Goal: Feedback & Contribution: Contribute content

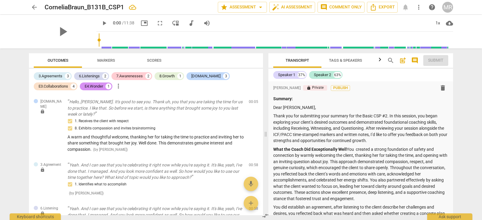
scroll to position [183, 0]
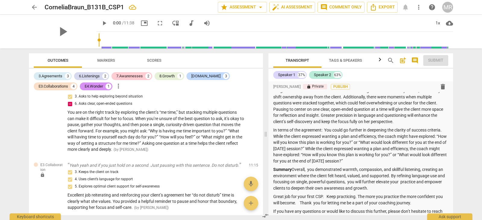
click at [450, 100] on div "format_bold format_list_bulleted [PERSON_NAME] lock Private Publish delete Summ…" at bounding box center [360, 69] width 185 height 343
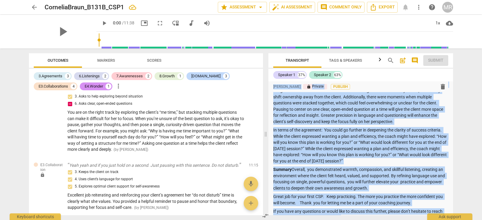
drag, startPoint x: 450, startPoint y: 100, endPoint x: 451, endPoint y: 77, distance: 22.6
click at [451, 77] on div "Speaker 1 37% Speaker 2 63% format_bold format_list_bulleted [PERSON_NAME] lock…" at bounding box center [360, 142] width 185 height 147
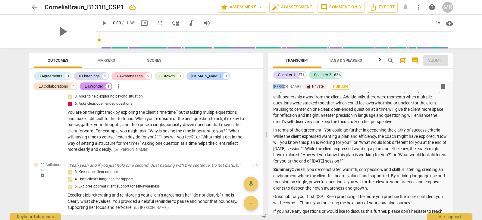
click at [451, 77] on div "Speaker 1 37% Speaker 2 63% format_bold format_list_bulleted [PERSON_NAME] lock…" at bounding box center [360, 142] width 185 height 147
click at [399, 77] on div "Speaker 1 37% Speaker 2 63%" at bounding box center [360, 75] width 175 height 10
click at [36, 5] on span "arrow_back" at bounding box center [34, 7] width 7 height 7
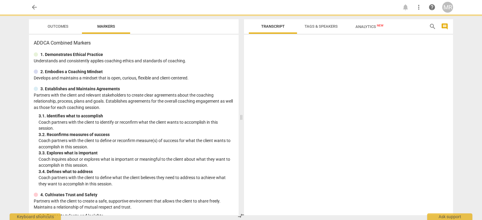
click at [169, 204] on p "Partners with the client to create a safe, supportive environment that allows t…" at bounding box center [134, 204] width 200 height 12
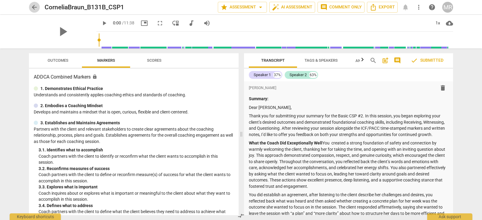
click at [34, 5] on span "arrow_back" at bounding box center [34, 7] width 7 height 7
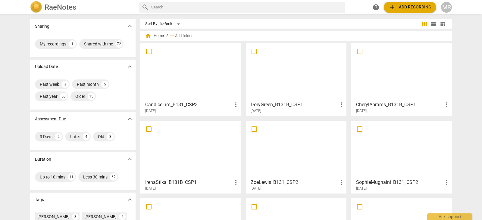
click at [396, 144] on div at bounding box center [401, 149] width 96 height 53
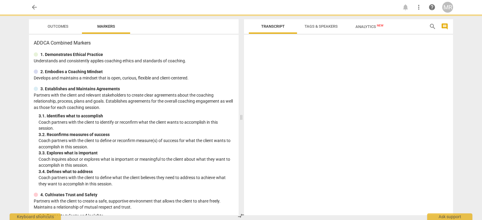
click at [396, 144] on div at bounding box center [348, 126] width 209 height 178
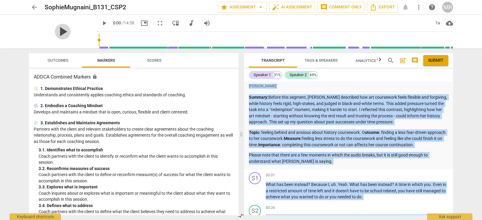
click at [62, 35] on span "play_arrow" at bounding box center [63, 32] width 16 height 16
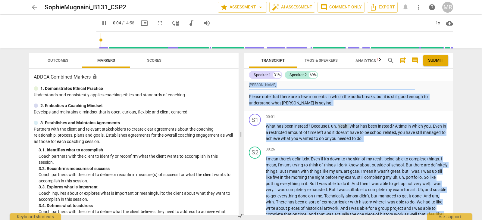
scroll to position [49, 0]
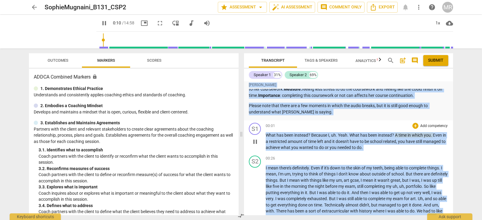
click at [430, 126] on p "Add competency" at bounding box center [433, 125] width 29 height 5
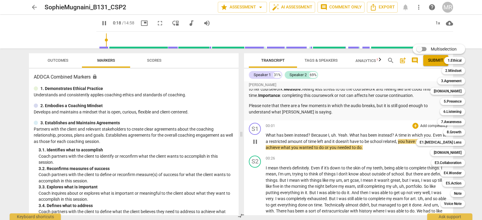
click at [430, 126] on div "Multiselection m 1.Ethical 1 2.Mindset 2 3.Agreement 3 [DOMAIN_NAME] 4 5.Presen…" at bounding box center [443, 126] width 66 height 166
click at [453, 113] on b "6.Listening" at bounding box center [452, 111] width 18 height 7
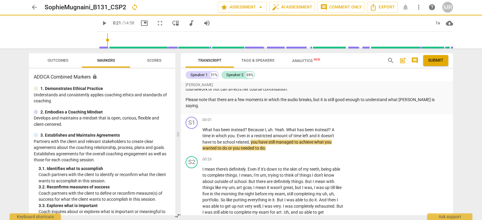
type input "21"
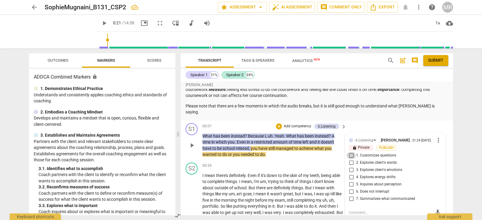
click at [350, 152] on input "1. Customizes questions" at bounding box center [351, 155] width 10 height 7
checkbox input "true"
click at [301, 124] on p "Add competency" at bounding box center [297, 126] width 29 height 5
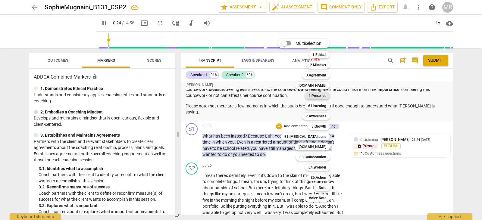
click at [315, 97] on b "5.Presence" at bounding box center [317, 95] width 18 height 7
type input "25"
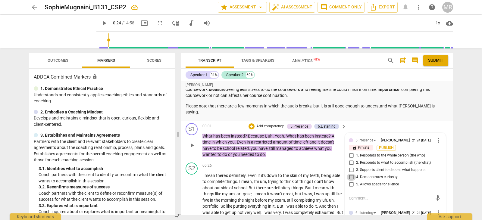
click at [352, 174] on input "4. Demonstrates curiosity" at bounding box center [351, 177] width 10 height 7
checkbox input "true"
click at [272, 124] on p "Add competency" at bounding box center [270, 126] width 29 height 5
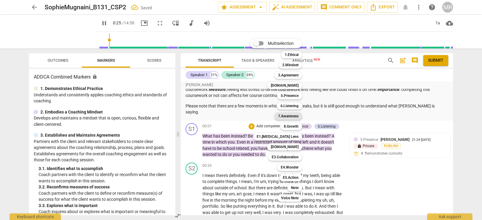
click at [290, 117] on b "7.Awareness" at bounding box center [288, 116] width 20 height 7
type input "26"
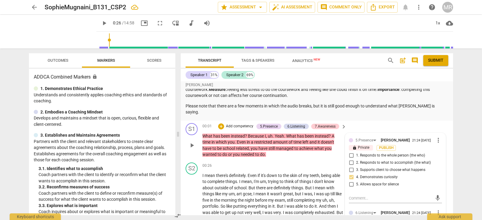
click at [396, 138] on span "[PERSON_NAME]" at bounding box center [394, 140] width 29 height 5
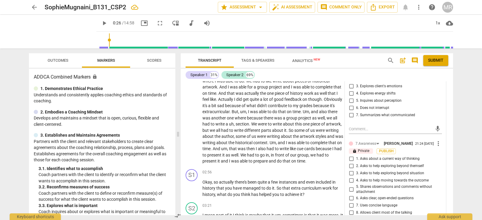
scroll to position [212, 0]
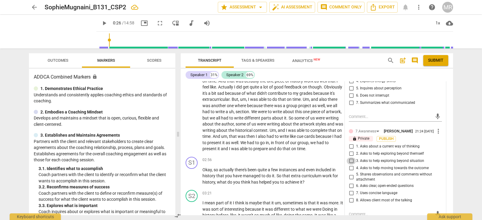
click at [351, 157] on input "3. Asks to help exploring beyond situation" at bounding box center [351, 160] width 10 height 7
checkbox input "true"
click at [349, 165] on input "4. Asks to help moving towards the outcome" at bounding box center [351, 168] width 10 height 7
checkbox input "true"
click at [349, 182] on input "6. Asks clear, open-ended questions" at bounding box center [351, 185] width 10 height 7
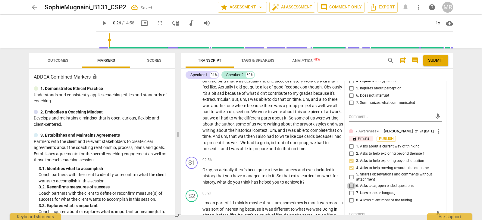
checkbox input "true"
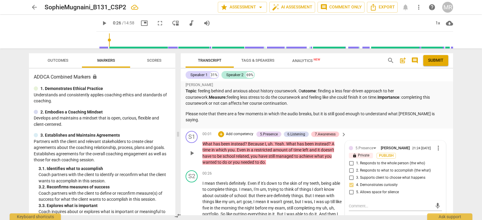
scroll to position [36, 0]
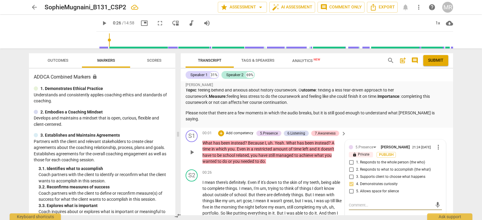
click at [356, 202] on textarea at bounding box center [390, 205] width 83 height 6
type textarea "G"
type textarea "Gr"
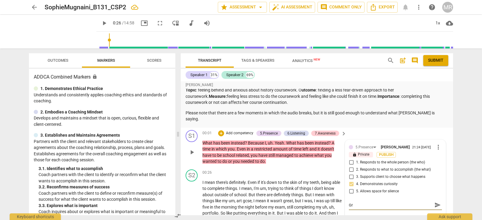
type textarea "Gre"
type textarea "Grea"
type textarea "Great"
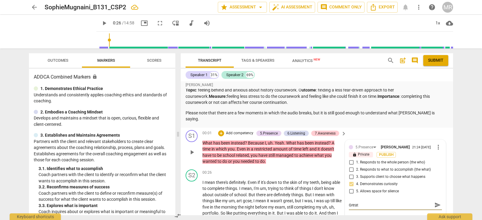
type textarea "Great"
type textarea "Great c"
type textarea "Great cu"
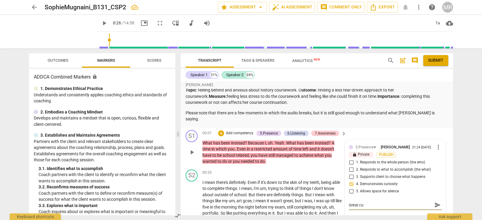
type textarea "Great cur"
type textarea "Great curi"
type textarea "Great curio"
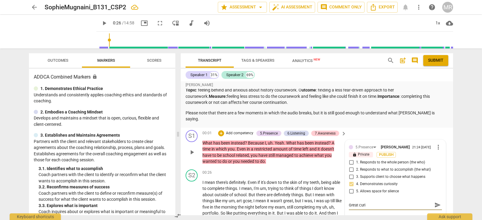
type textarea "Great curio"
type textarea "Great curios"
type textarea "Great curiosi"
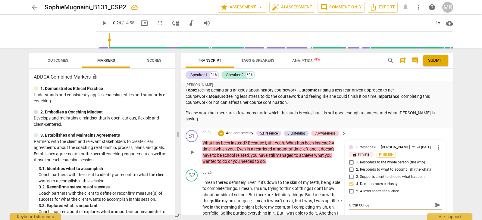
type textarea "Great curiosit"
type textarea "Great curiosity"
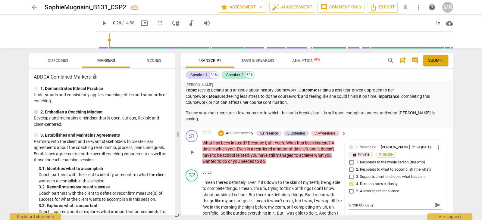
type textarea "Great curiosity"
type textarea "Great curiosity q"
type textarea "Great curiosity qu"
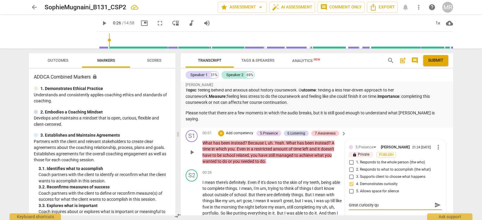
type textarea "Great curiosity que"
type textarea "Great curiosity ques"
type textarea "Great curiosity quest"
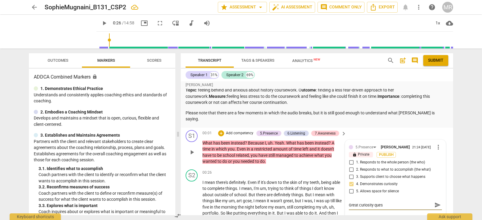
type textarea "Great curiosity quest"
type textarea "Great curiosity questi"
type textarea "Great curiosity questio"
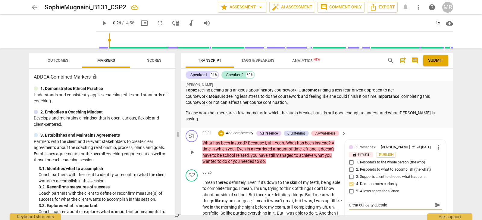
type textarea "Great curiosity question"
type textarea "Great curiosity question -"
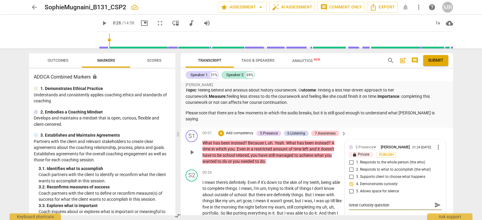
type textarea "Great curiosity question -"
type textarea "Great curiosity question - w"
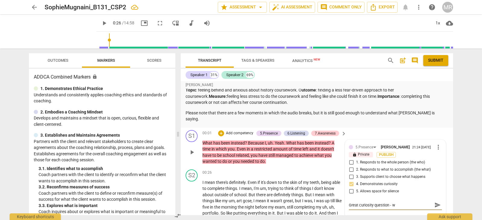
type textarea "Great curiosity question -"
type textarea "Great curiosity question - w"
type textarea "Great curiosity question - wh"
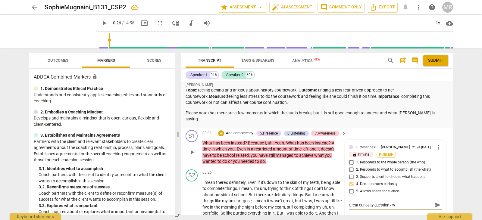
type textarea "Great curiosity question - wh"
type textarea "Great curiosity question - whe"
type textarea "Great curiosity question - when"
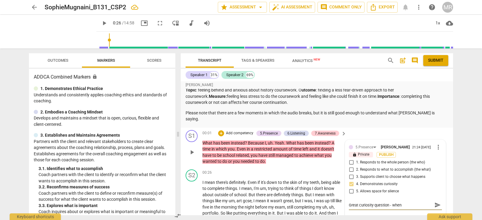
type textarea "Great curiosity question - when"
type textarea "Great curiosity question - when o"
type textarea "Great curiosity question - when"
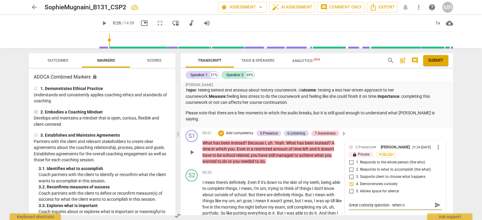
type textarea "Great curiosity question - when"
type textarea "Great curiosity question - when y"
type textarea "Great curiosity question - when yo"
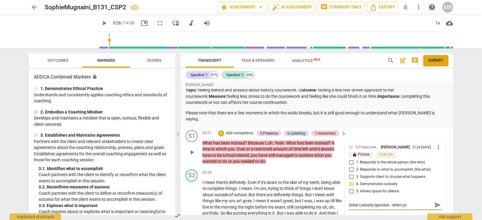
type textarea "Great curiosity question - when you"
type textarea "Great curiosity question - when you a"
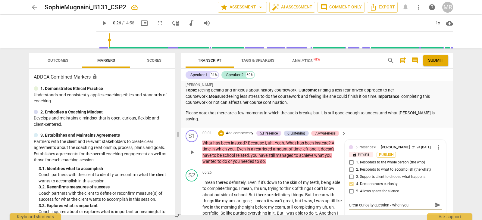
type textarea "Great curiosity question - when you a"
type textarea "Great curiosity question - when you as"
type textarea "Great curiosity question - when you ask"
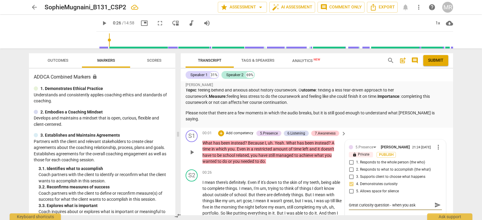
type textarea "Great curiosity question - when you ask"
type textarea "Great curiosity question - when you ask a"
type textarea "Great curiosity question - when you ask ab"
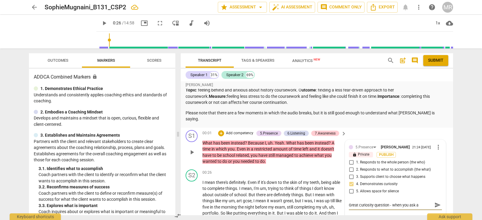
type textarea "Great curiosity question - when you ask ab"
type textarea "Great curiosity question - when you ask abo"
type textarea "Great curiosity question - when you ask abou"
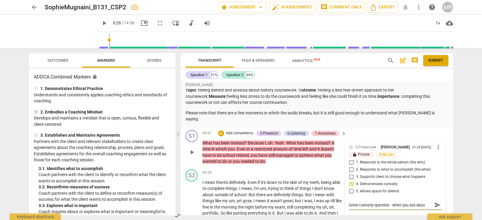
type textarea "Great curiosity question - when you ask about"
type textarea "Great curiosity question - when you ask about a"
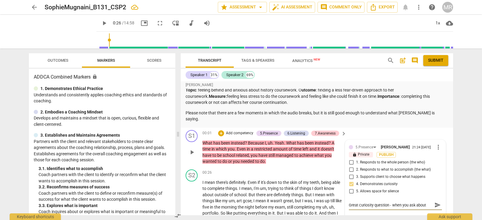
type textarea "Great curiosity question - when you ask about a"
type textarea "Great curiosity question - when you ask about a t"
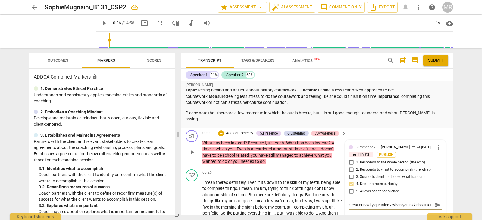
scroll to position [5, 0]
type textarea "Great curiosity question - when you ask about a ti"
type textarea "Great curiosity question - when you ask about a [PERSON_NAME]"
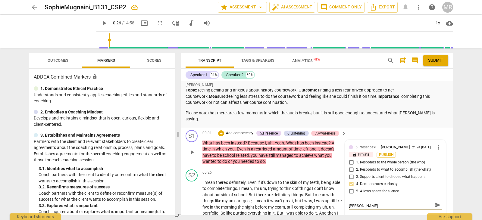
type textarea "Great curiosity question - when you ask about a time"
type textarea "Great curiosity question - when you ask about a time w"
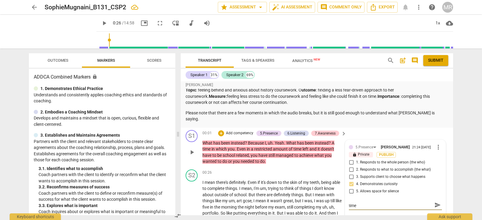
type textarea "Great curiosity question - when you ask about a time w"
type textarea "Great curiosity question - when you ask about a time wh"
type textarea "Great curiosity question - when you ask about a time whe"
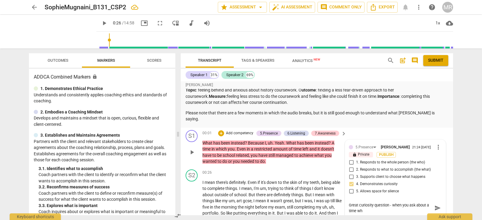
type textarea "Great curiosity question - when you ask about a time whe"
type textarea "Great curiosity question - when you ask about a time wher"
type textarea "Great curiosity question - when you ask about a time where"
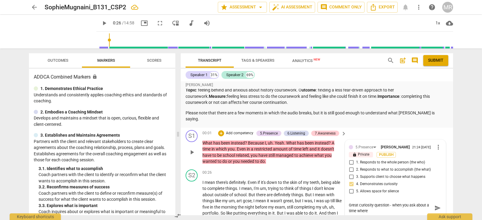
type textarea "Great curiosity question - when you ask about a time where s"
type textarea "Great curiosity question - when you ask about a time where sh"
type textarea "Great curiosity question - when you ask about a time where she"
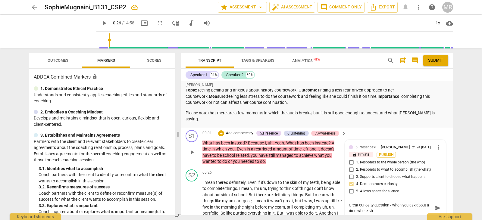
type textarea "Great curiosity question - when you ask about a time where she"
type textarea "Great curiosity question - when you ask about a time where she w"
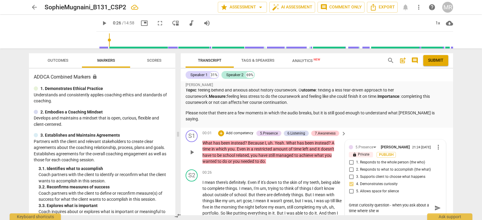
type textarea "Great curiosity question - when you ask about a time where she wa"
type textarea "Great curiosity question - when you ask about a time where she was"
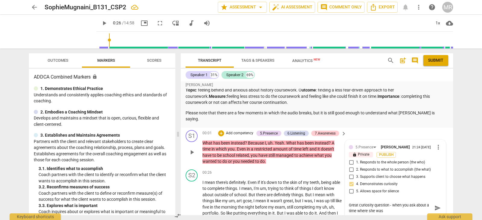
type textarea "Great curiosity question - when you ask about a time where she was"
type textarea "Great curiosity question - when you ask about a time where she was a"
type textarea "Great curiosity question - when you ask about a time where she was ab"
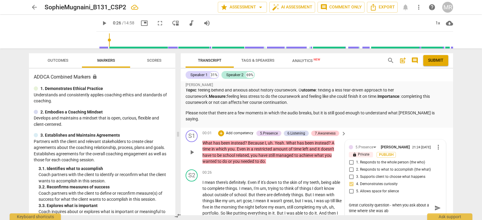
type textarea "Great curiosity question - when you ask about a time where she was abl"
type textarea "Great curiosity question - when you ask about a time where she was able"
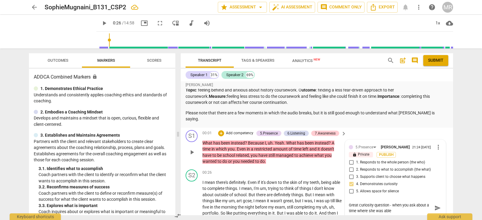
type textarea "Great curiosity question - when you ask about a time where she was able"
type textarea "Great curiosity question - when you ask about a time where she was able t"
type textarea "Great curiosity question - when you ask about a time where she was able to"
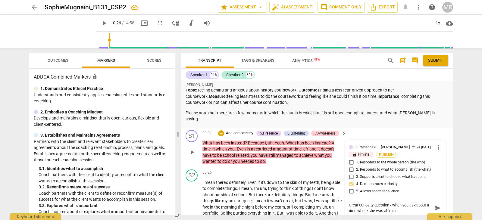
type textarea "Great curiosity question - when you ask about a time where she was able to"
type textarea "Great curiosity question - when you ask about a time where she was able to a"
type textarea "Great curiosity question - when you ask about a time where she was able to ac"
type textarea "Great curiosity question - when you ask about a time where she was able to ach"
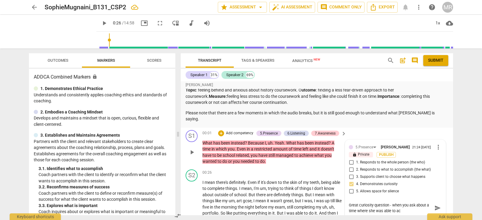
type textarea "Great curiosity question - when you ask about a time where she was able to ach"
type textarea "Great curiosity question - when you ask about a time where she was able to achi"
type textarea "Great curiosity question - when you ask about a time where she was able to achie"
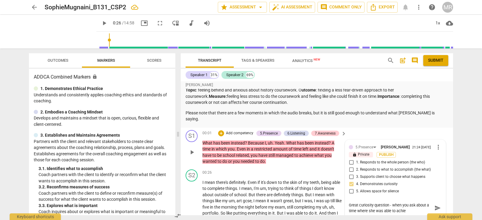
type textarea "Great curiosity question - when you ask about a time where she was able to [PER…"
type textarea "Great curiosity question - when you ask about a time where she was able to achi…"
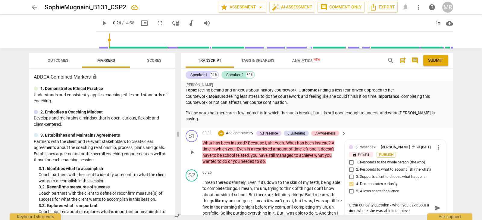
type textarea "Great curiosity question - when you ask about a time where she was able to achi…"
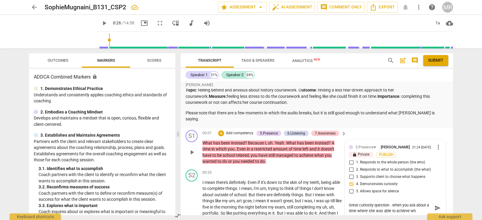
type textarea "Great curiosity question - when you ask about a time where she was able to achi…"
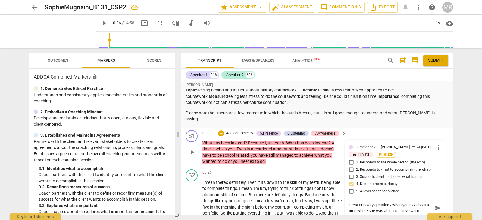
type textarea "Great curiosity question - when you ask about a time where she was able to achi…"
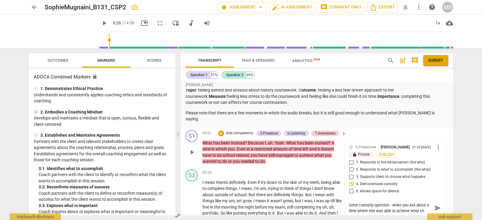
type textarea "Great curiosity question - when you ask about a time where she was able to achi…"
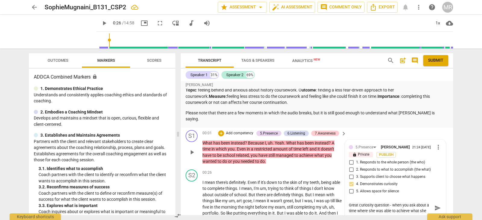
type textarea "Great curiosity question - when you ask about a time where she was able to achi…"
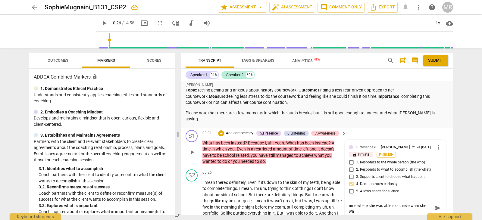
type textarea "Great curiosity question - when you ask about a time where she was able to achi…"
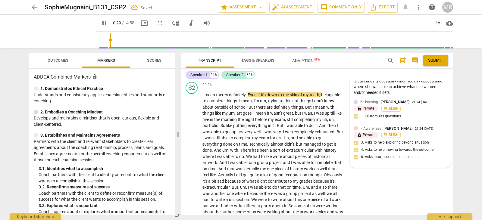
scroll to position [70, 0]
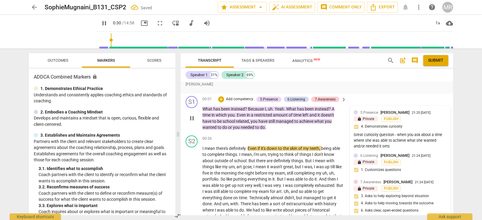
click at [411, 111] on div "21:25 [DATE]" at bounding box center [420, 113] width 19 height 4
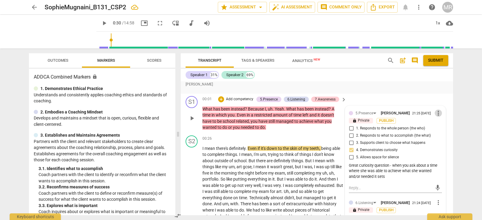
click at [436, 110] on span "more_vert" at bounding box center [437, 113] width 7 height 7
click at [439, 108] on li "Edit" at bounding box center [442, 106] width 21 height 11
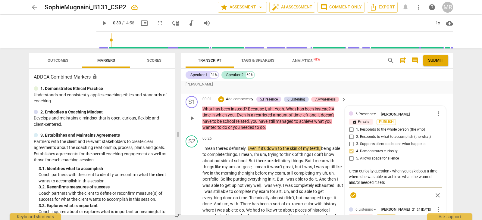
click at [391, 175] on textarea "Great curiosity question - when you ask about a time where she was able to achi…" at bounding box center [395, 176] width 93 height 17
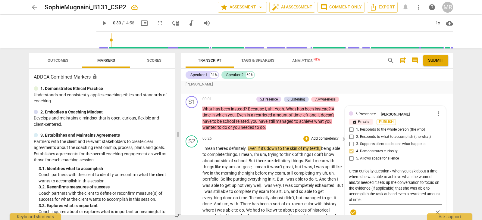
click at [193, 163] on div "play_arrow pause" at bounding box center [194, 219] width 15 height 144
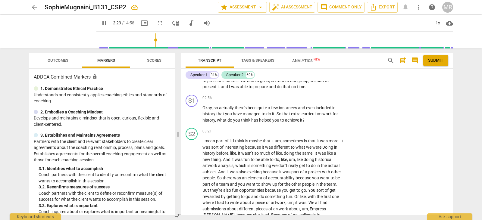
scroll to position [214, 0]
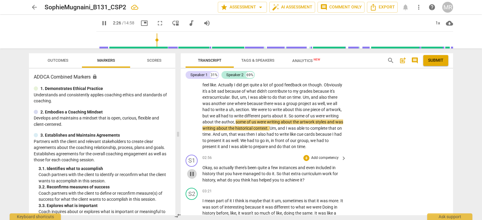
click at [189, 177] on span "pause" at bounding box center [191, 173] width 7 height 7
click at [318, 157] on p "Add competency" at bounding box center [324, 157] width 29 height 5
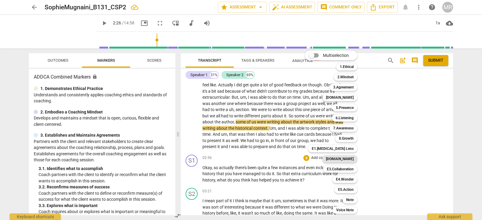
click at [355, 160] on div "[DOMAIN_NAME]" at bounding box center [339, 158] width 35 height 7
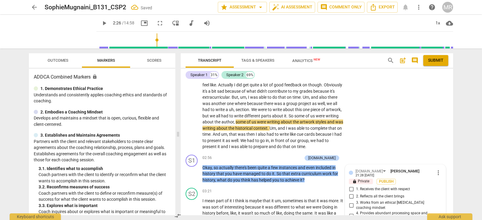
scroll to position [334, 0]
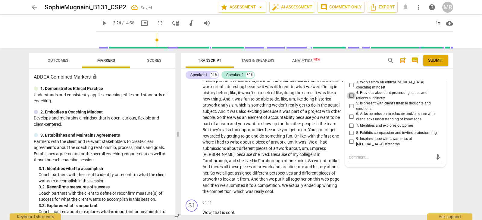
click at [352, 92] on input "4. Provides abundant processing space and reflects succinctly" at bounding box center [351, 95] width 10 height 7
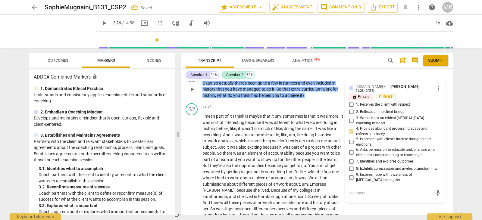
scroll to position [298, 0]
click at [349, 109] on input "2. Reflects all the client brings" at bounding box center [351, 112] width 10 height 7
drag, startPoint x: 453, startPoint y: 116, endPoint x: 453, endPoint y: 110, distance: 6.0
click at [453, 110] on div "Transcript Tags & Speakers Analytics New search post_add comment Submit Speaker…" at bounding box center [317, 134] width 279 height 172
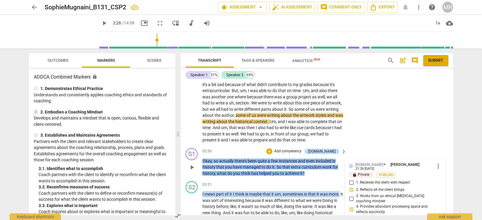
click at [301, 152] on p "Add competency" at bounding box center [287, 151] width 29 height 5
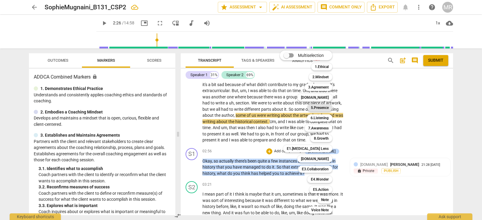
click at [323, 105] on b "5.Presence" at bounding box center [320, 107] width 18 height 7
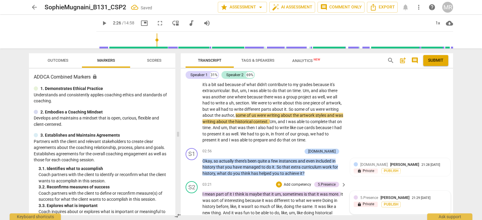
click at [411, 197] on div "21:29 [DATE]" at bounding box center [420, 198] width 19 height 4
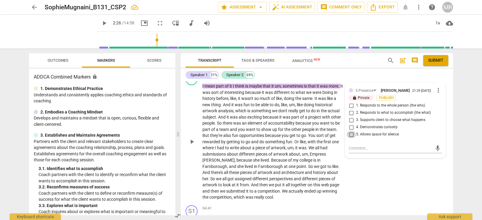
click at [351, 135] on input "5. Allows space for silence" at bounding box center [351, 134] width 10 height 7
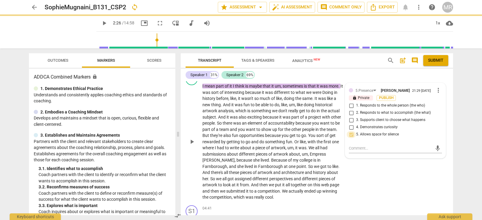
click at [351, 135] on input "5. Allows space for silence" at bounding box center [351, 134] width 10 height 7
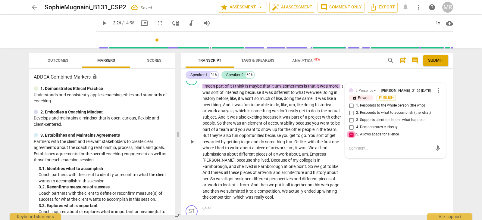
click at [351, 135] on input "5. Allows space for silence" at bounding box center [351, 134] width 10 height 7
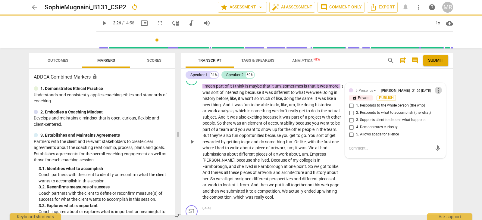
click at [436, 88] on span "more_vert" at bounding box center [437, 90] width 7 height 7
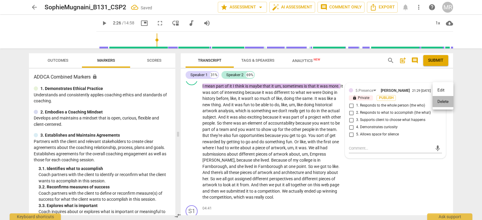
click at [440, 98] on li "Delete" at bounding box center [442, 101] width 21 height 11
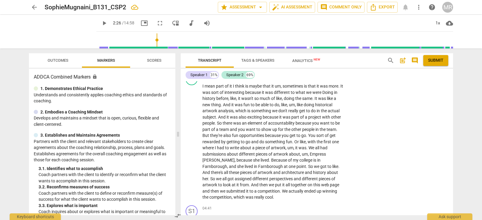
scroll to position [263, 0]
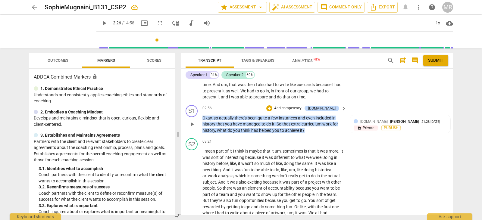
click at [302, 107] on p "Add competency" at bounding box center [287, 108] width 29 height 5
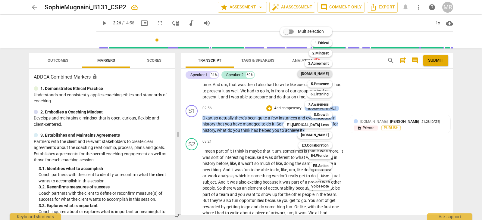
click at [325, 74] on b "[DOMAIN_NAME]" at bounding box center [315, 73] width 28 height 7
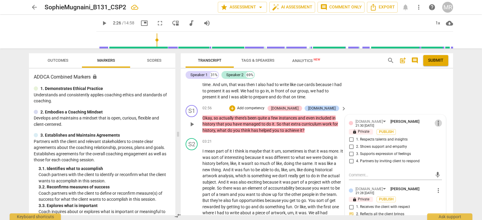
click at [436, 122] on span "more_vert" at bounding box center [437, 122] width 7 height 7
click at [438, 134] on li "Delete" at bounding box center [442, 133] width 21 height 11
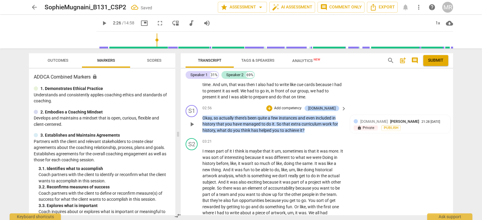
click at [301, 107] on p "Add competency" at bounding box center [287, 108] width 29 height 5
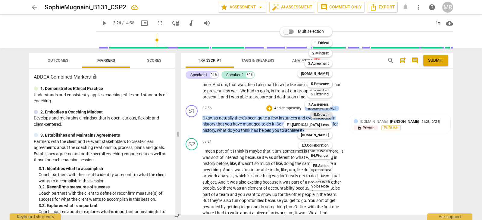
click at [325, 117] on b "8.Growth" at bounding box center [321, 114] width 15 height 7
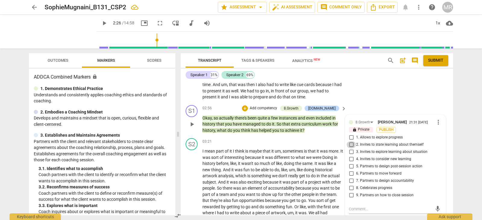
click at [352, 145] on input "2. Invites to state learning about themself" at bounding box center [351, 144] width 10 height 7
click at [369, 210] on textarea at bounding box center [390, 209] width 83 height 6
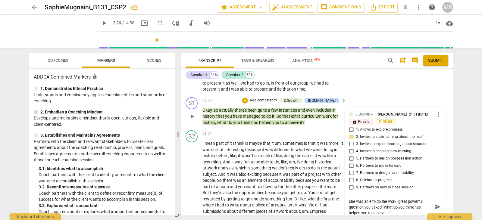
scroll to position [0, 0]
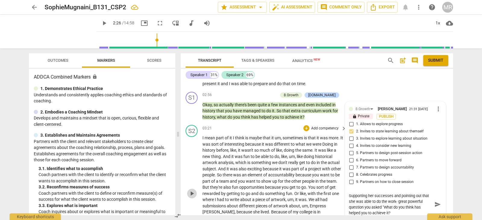
click at [192, 195] on span "play_arrow" at bounding box center [191, 193] width 7 height 7
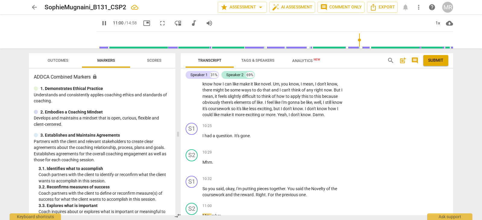
scroll to position [1039, 0]
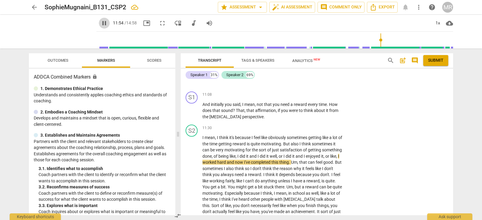
click at [101, 24] on span "pause" at bounding box center [104, 23] width 7 height 7
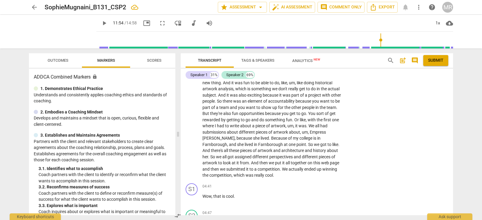
scroll to position [274, 0]
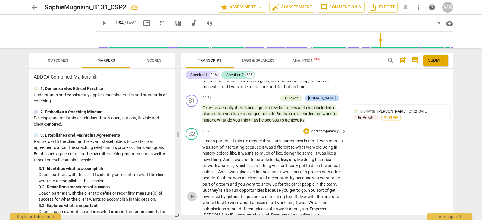
click at [191, 196] on span "play_arrow" at bounding box center [191, 196] width 7 height 7
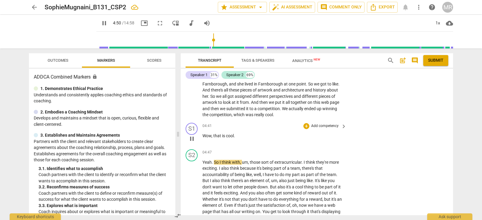
drag, startPoint x: 449, startPoint y: 125, endPoint x: 449, endPoint y: 128, distance: 3.0
click at [449, 128] on div "S1 play_arrow pause 04:41 + Add competency keyboard_arrow_right Wow , that is c…" at bounding box center [317, 133] width 272 height 26
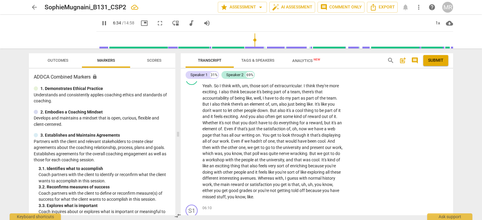
scroll to position [627, 0]
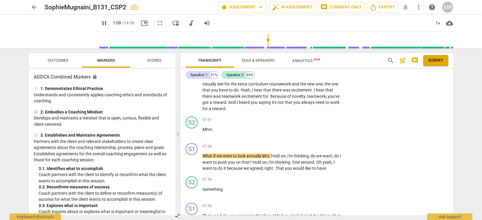
click at [452, 142] on div "Transcript Tags & Speakers Analytics New search post_add comment Submit Speaker…" at bounding box center [317, 134] width 279 height 172
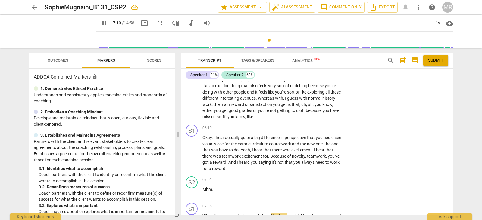
scroll to position [564, 0]
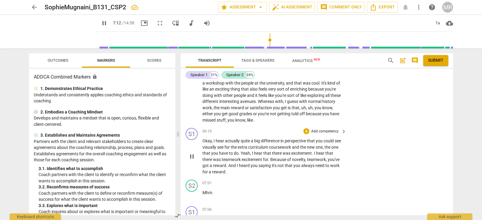
click at [325, 132] on p "Add competency" at bounding box center [324, 131] width 29 height 5
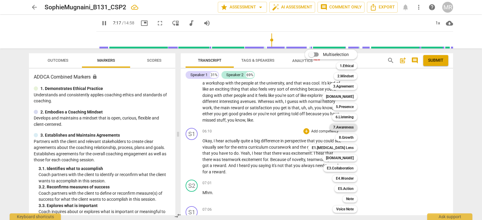
click at [340, 129] on b "7.Awareness" at bounding box center [343, 127] width 20 height 7
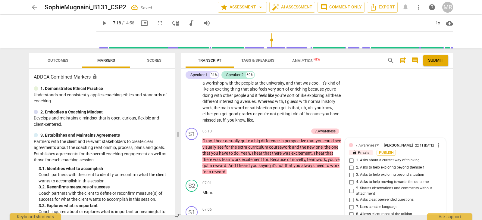
scroll to position [644, 0]
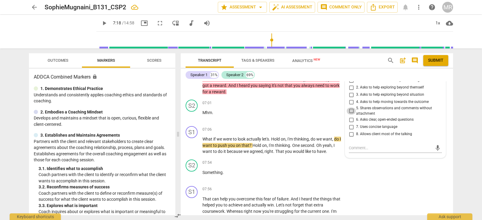
click at [350, 110] on input "5. Shares observations and comments without attachment" at bounding box center [351, 110] width 10 height 7
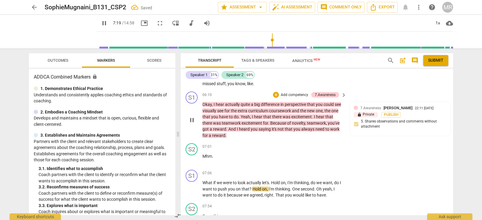
click at [294, 93] on p "Add competency" at bounding box center [294, 94] width 29 height 5
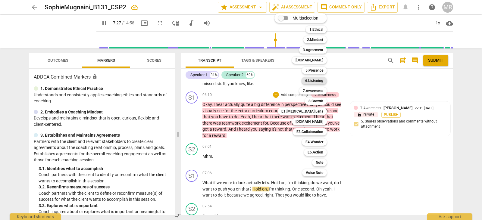
click at [315, 80] on b "6.Listening" at bounding box center [314, 80] width 18 height 7
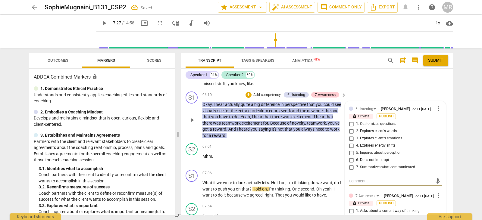
click at [352, 158] on input "6. Does not interrupt" at bounding box center [351, 160] width 10 height 7
click at [350, 167] on input "7. Summarizes what communicated" at bounding box center [351, 167] width 10 height 7
click at [350, 182] on textarea at bounding box center [390, 181] width 83 height 6
click at [350, 182] on textarea "G" at bounding box center [390, 181] width 83 height 6
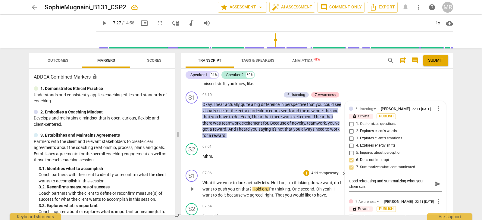
click at [308, 187] on span "second" at bounding box center [307, 189] width 14 height 5
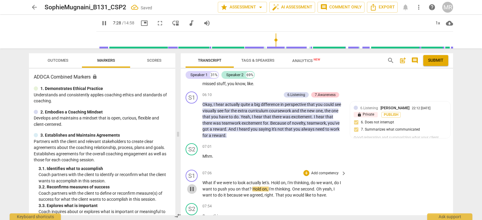
click at [195, 190] on span "pause" at bounding box center [191, 188] width 7 height 7
click at [195, 190] on span "play_arrow" at bounding box center [191, 188] width 7 height 7
click at [316, 173] on p "Add competency" at bounding box center [324, 173] width 29 height 5
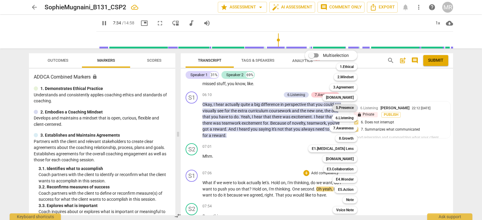
click at [344, 106] on b "5.Presence" at bounding box center [345, 107] width 18 height 7
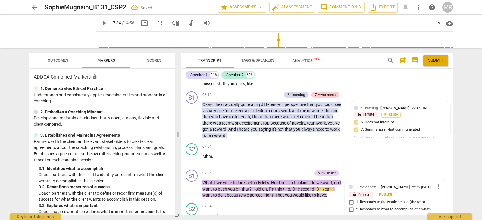
scroll to position [697, 0]
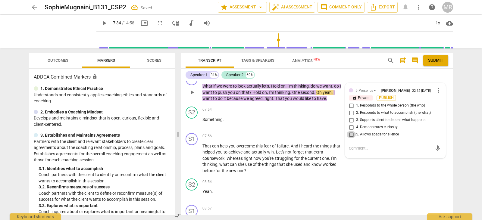
click at [353, 135] on input "5. Allows space for silence" at bounding box center [351, 134] width 10 height 7
click at [354, 148] on textarea at bounding box center [390, 148] width 83 height 6
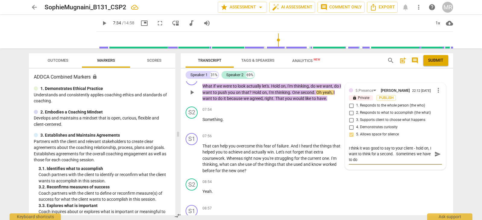
scroll to position [0, 0]
click at [192, 158] on span "play_arrow" at bounding box center [191, 158] width 7 height 7
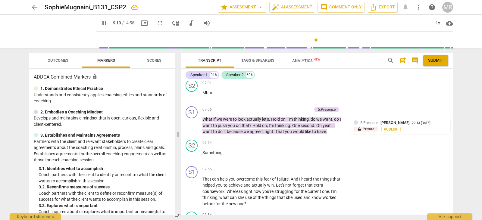
scroll to position [657, 0]
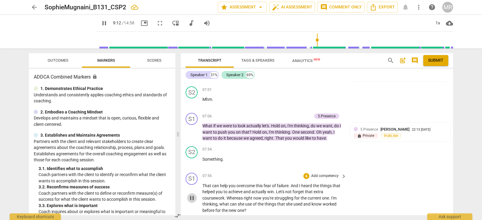
click at [194, 199] on span "pause" at bounding box center [191, 197] width 7 height 7
click at [312, 176] on p "Add competency" at bounding box center [324, 175] width 29 height 5
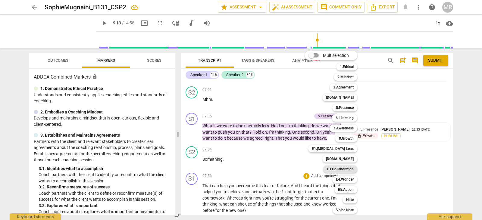
click at [343, 172] on b "E3.Collaboration" at bounding box center [340, 169] width 27 height 7
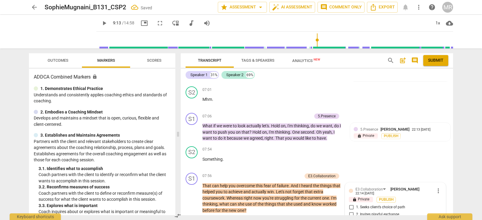
scroll to position [777, 0]
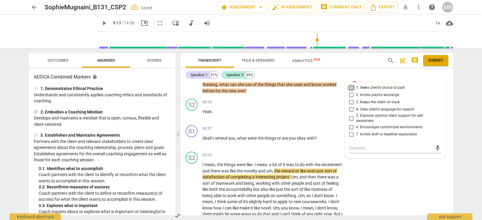
click at [351, 90] on input "1. Seeks client’s choice of path" at bounding box center [351, 87] width 10 height 7
click at [349, 118] on input "5. Explores optimal client support for self-awareness" at bounding box center [351, 118] width 10 height 7
click at [193, 176] on div "play_arrow pause" at bounding box center [194, 202] width 15 height 76
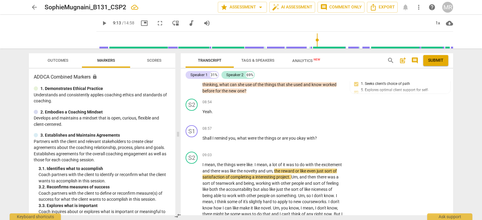
click at [434, 12] on button "help" at bounding box center [431, 7] width 11 height 11
